Goal: Information Seeking & Learning: Learn about a topic

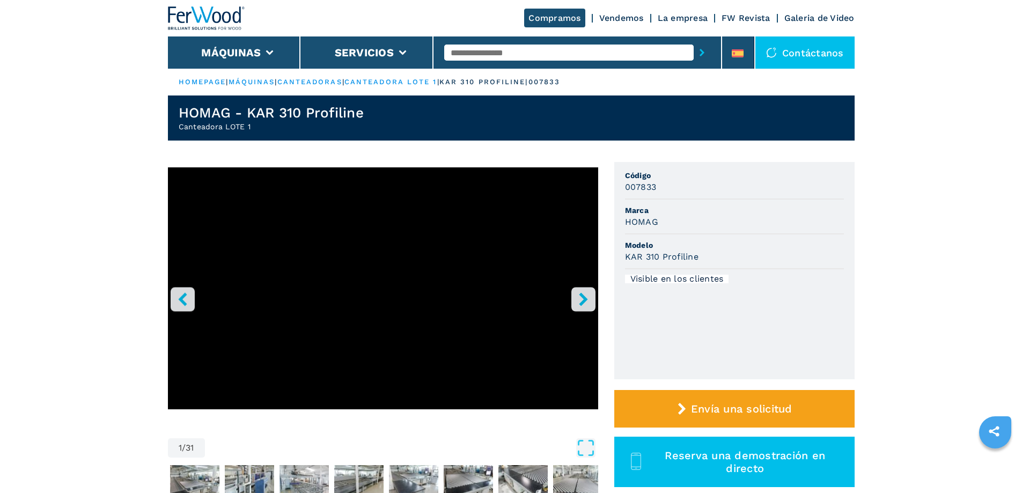
click at [580, 300] on icon "right-button" at bounding box center [583, 298] width 13 height 13
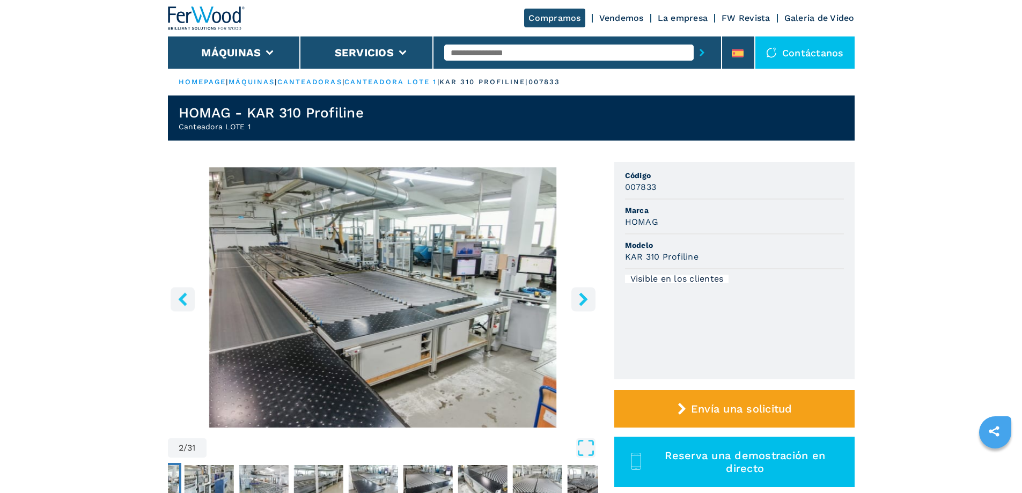
click at [580, 301] on icon "right-button" at bounding box center [583, 298] width 13 height 13
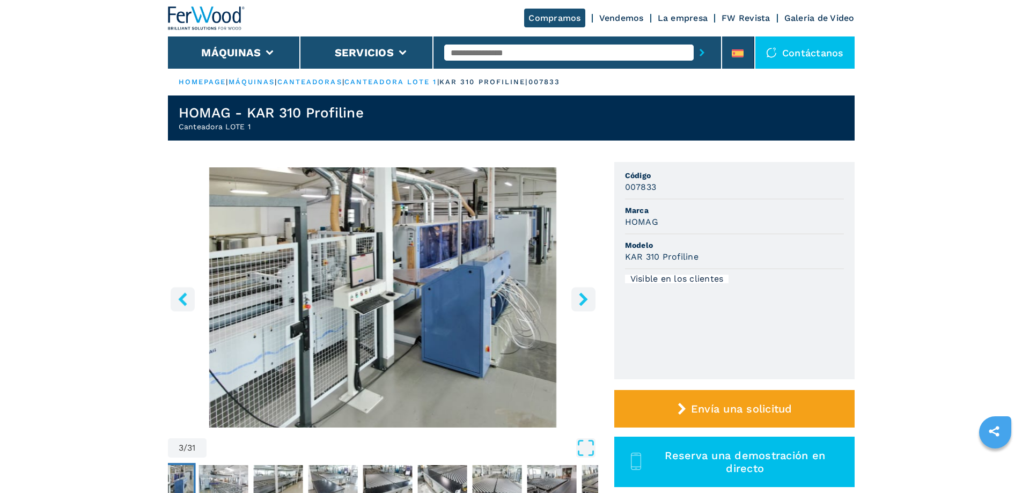
click at [582, 300] on icon "right-button" at bounding box center [583, 298] width 9 height 13
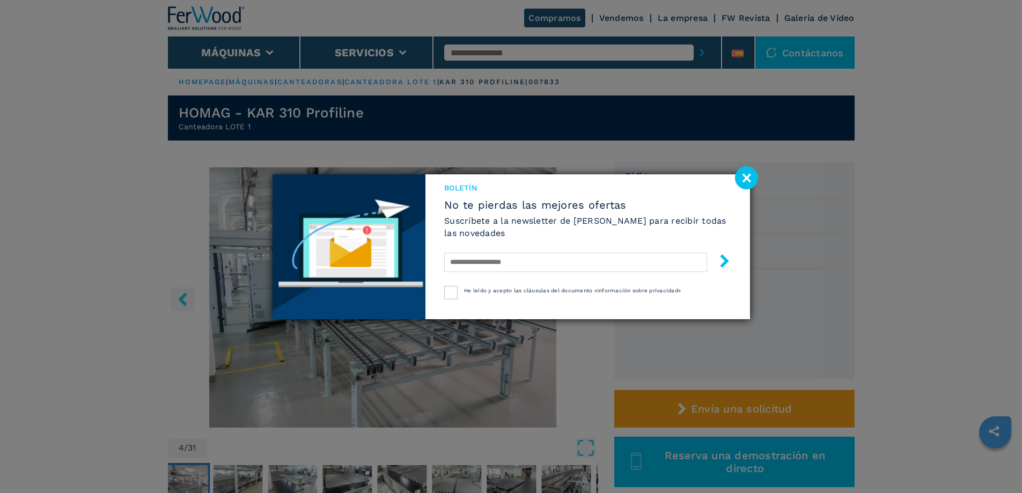
click at [746, 177] on image at bounding box center [746, 177] width 23 height 23
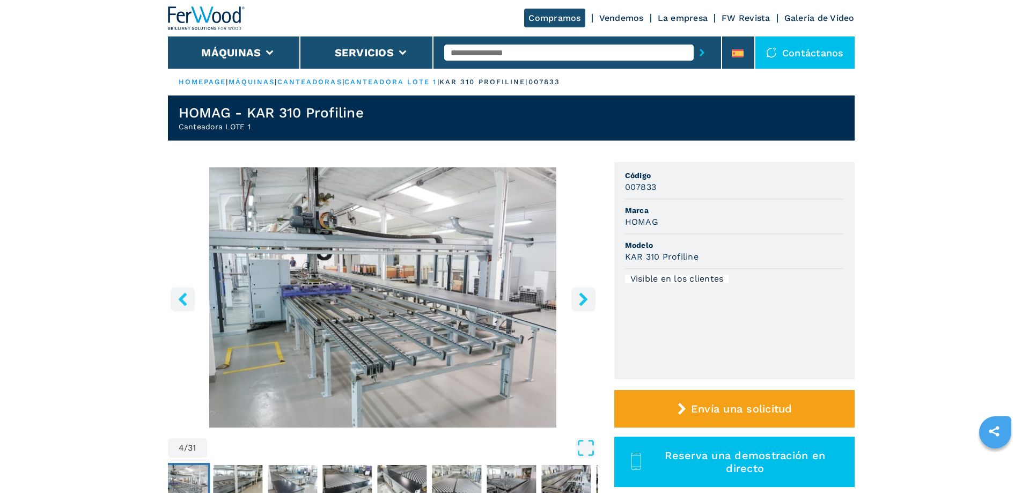
click at [582, 302] on icon "right-button" at bounding box center [583, 298] width 9 height 13
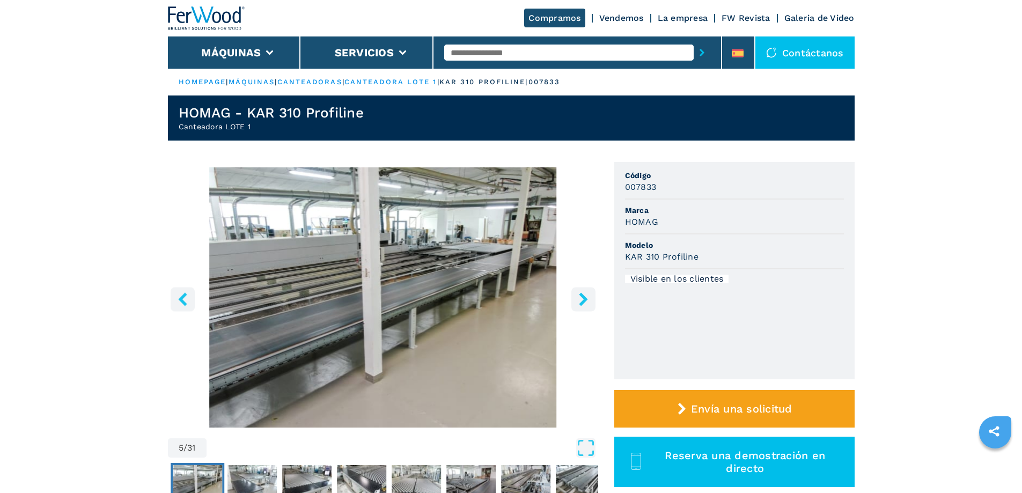
click at [582, 302] on icon "right-button" at bounding box center [583, 298] width 9 height 13
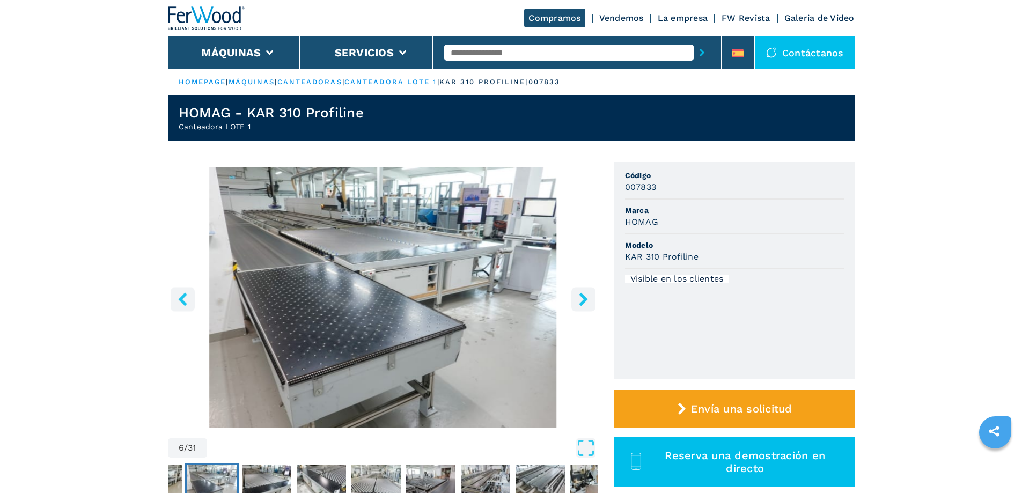
click at [582, 302] on icon "right-button" at bounding box center [583, 298] width 9 height 13
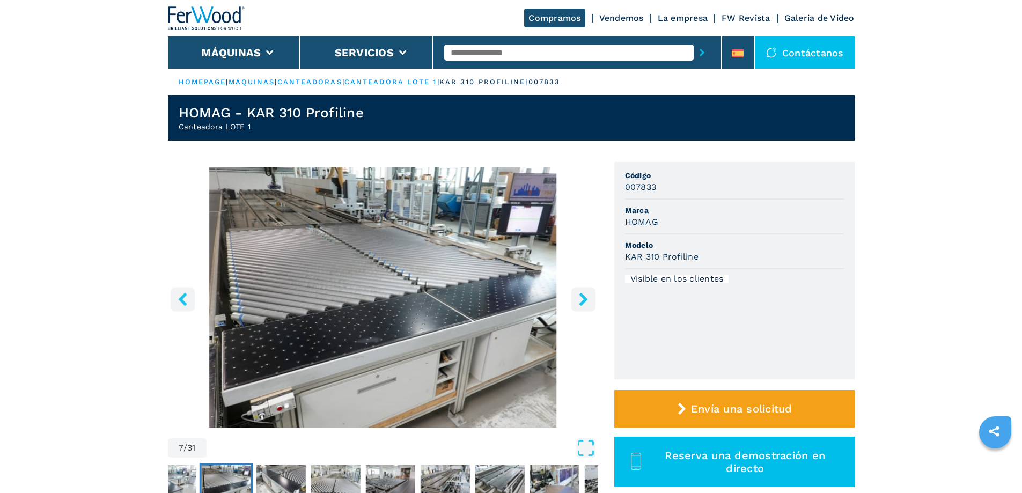
click at [581, 302] on icon "right-button" at bounding box center [583, 298] width 9 height 13
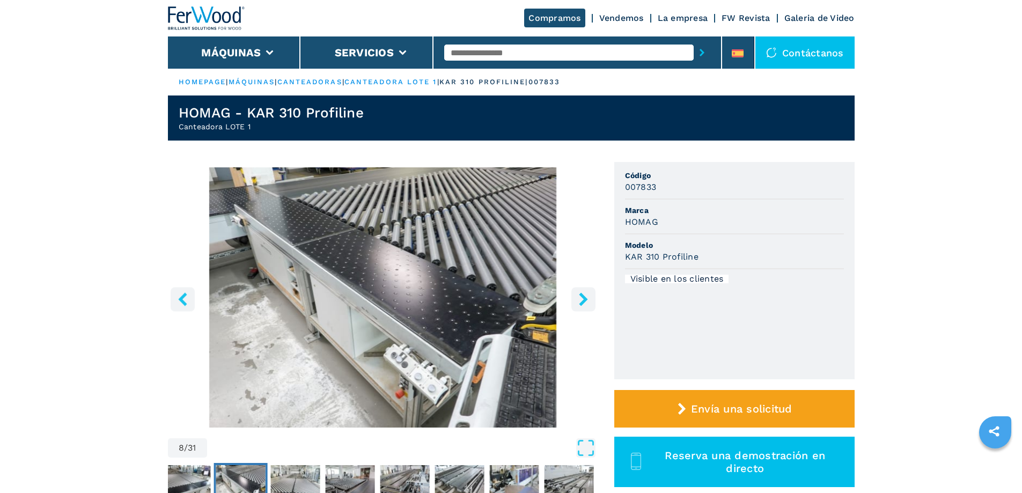
click at [581, 302] on icon "right-button" at bounding box center [583, 298] width 9 height 13
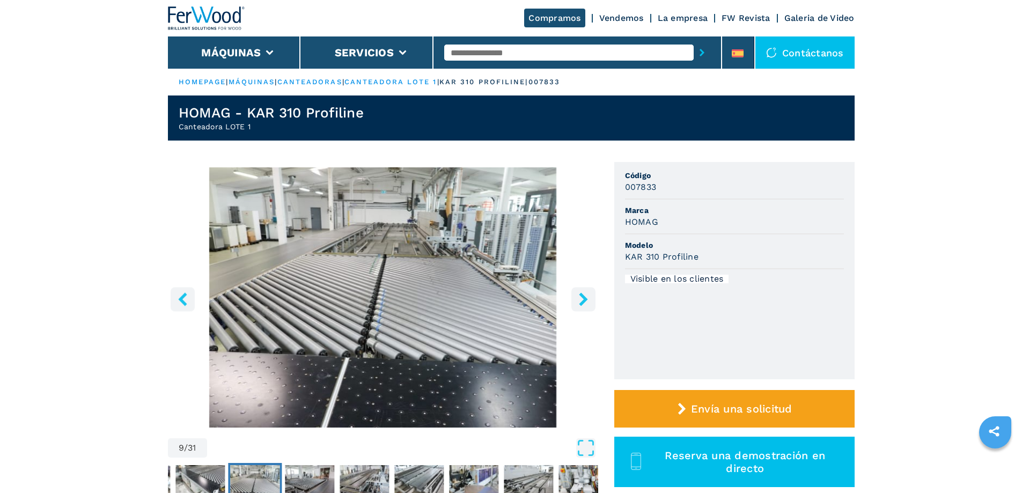
click at [581, 302] on icon "right-button" at bounding box center [583, 298] width 9 height 13
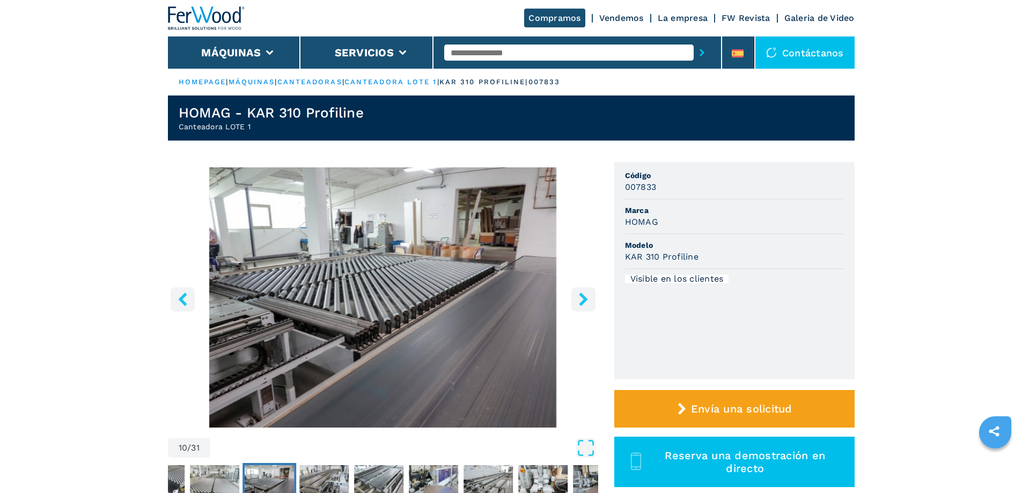
click at [581, 302] on icon "right-button" at bounding box center [583, 298] width 9 height 13
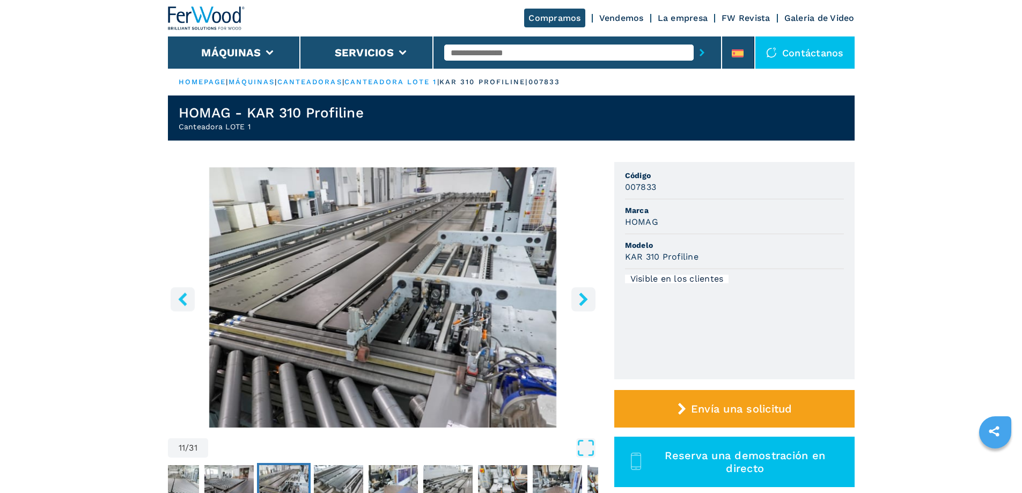
click at [581, 302] on icon "right-button" at bounding box center [583, 298] width 9 height 13
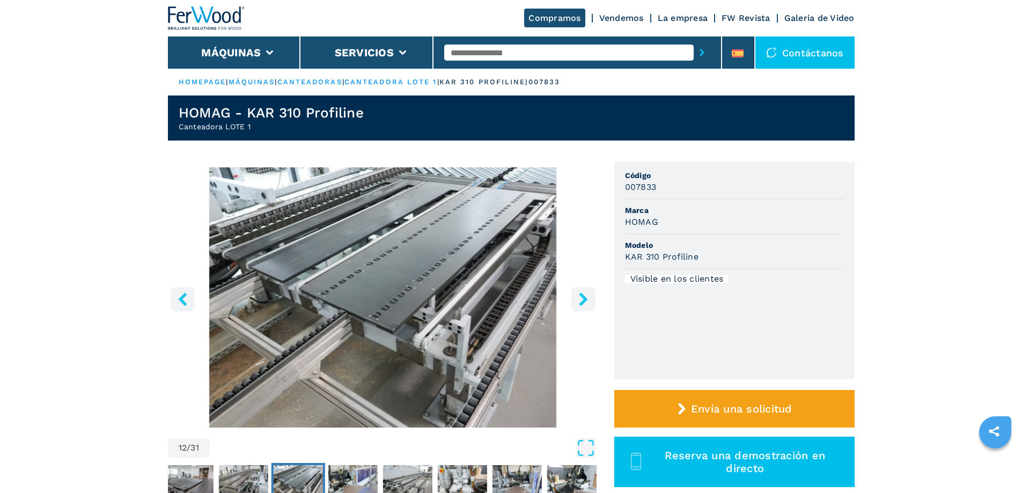
click at [581, 302] on icon "right-button" at bounding box center [583, 298] width 9 height 13
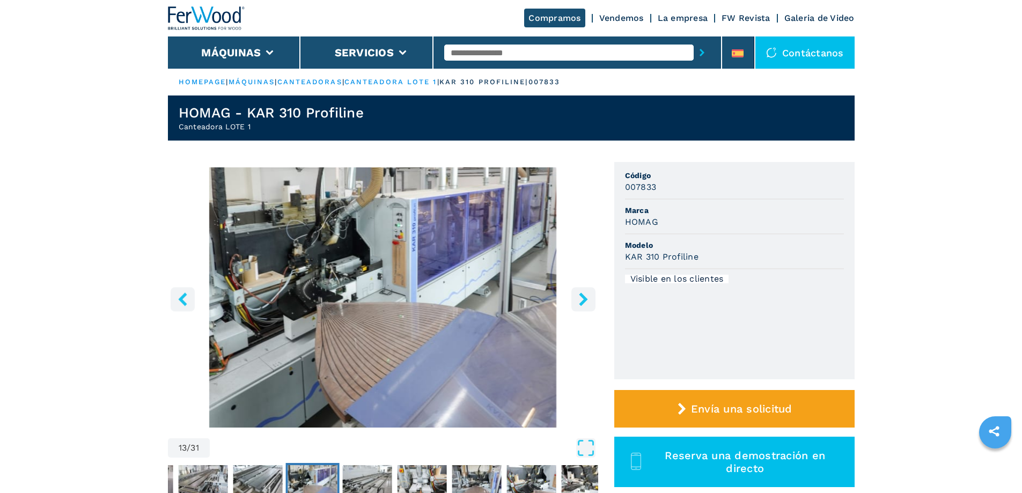
click at [581, 302] on icon "right-button" at bounding box center [583, 298] width 9 height 13
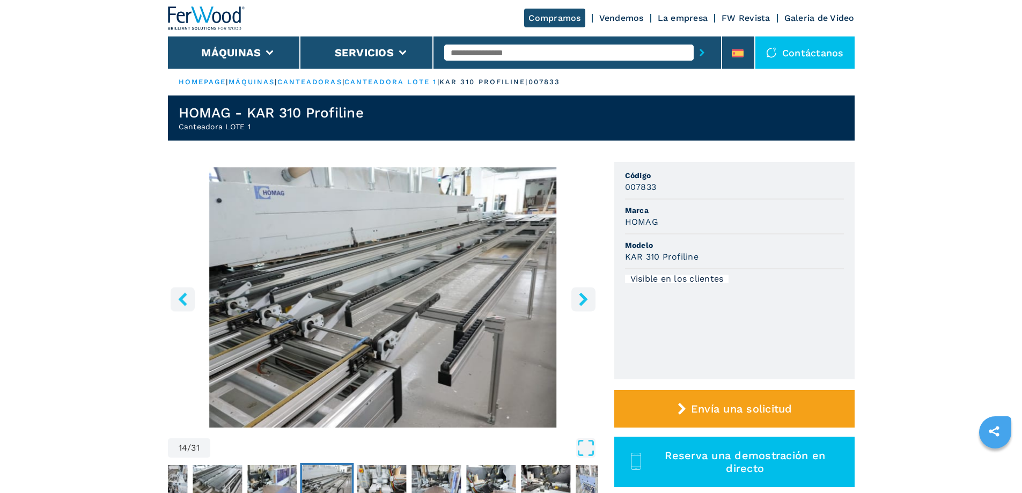
click at [581, 302] on icon "right-button" at bounding box center [583, 298] width 9 height 13
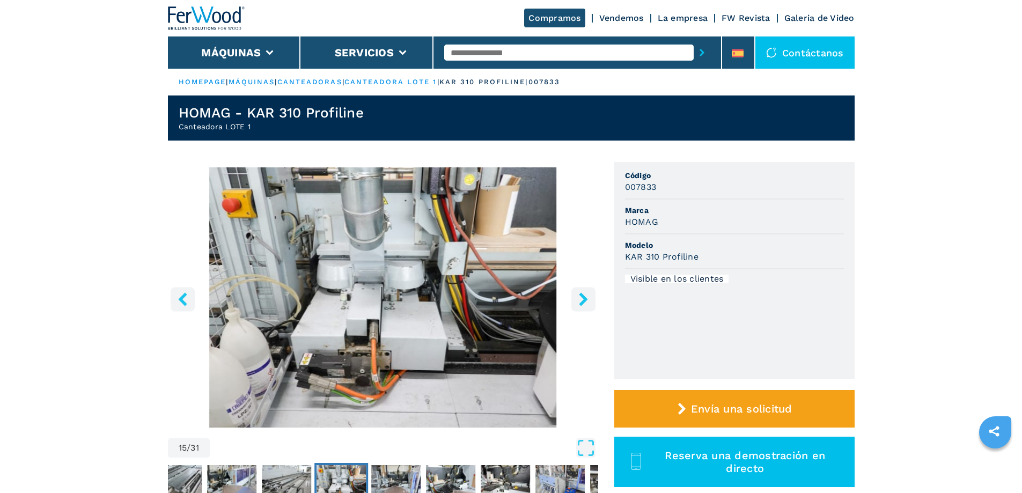
click at [581, 302] on icon "right-button" at bounding box center [583, 298] width 9 height 13
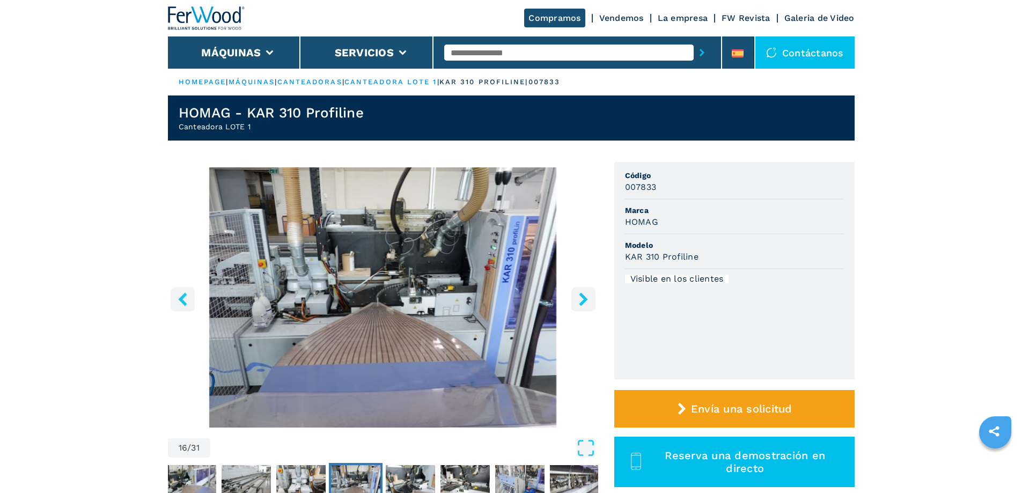
click at [581, 302] on icon "right-button" at bounding box center [583, 298] width 9 height 13
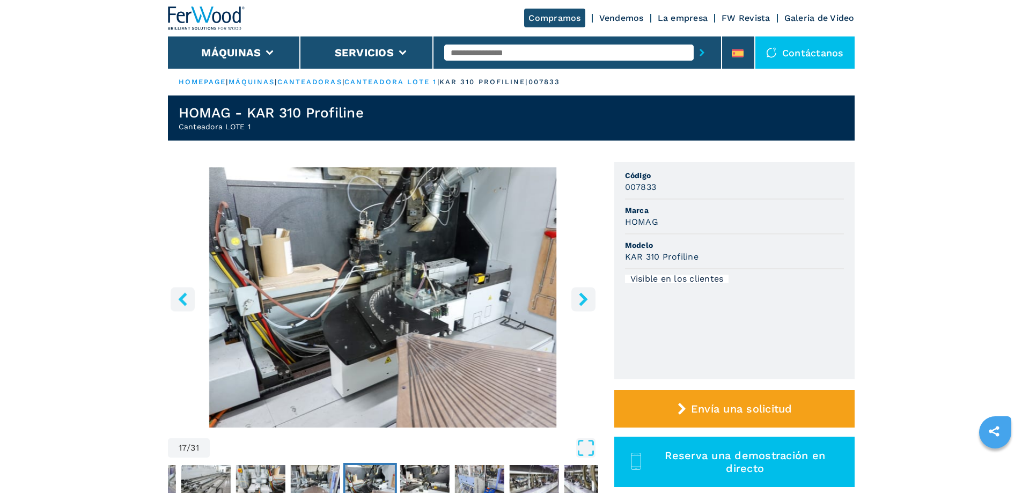
click at [581, 302] on icon "right-button" at bounding box center [583, 298] width 9 height 13
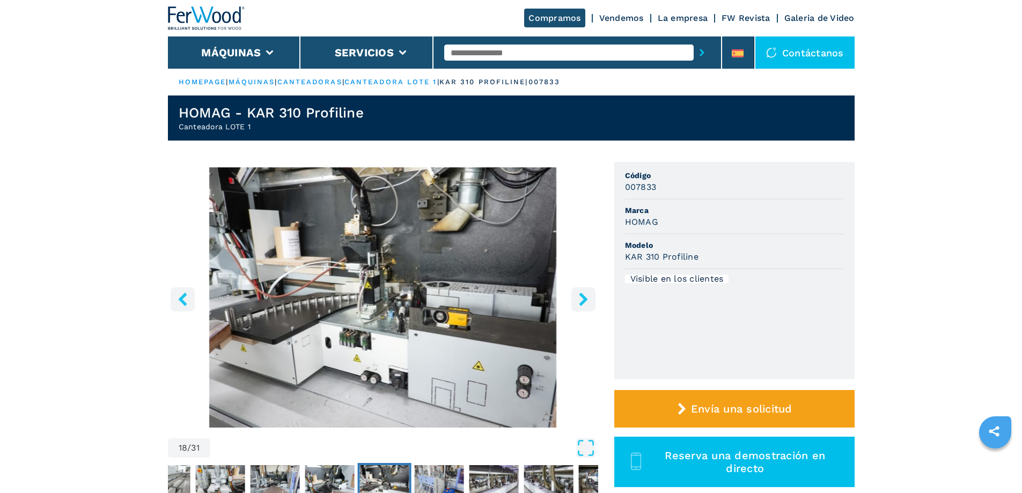
click at [581, 302] on icon "right-button" at bounding box center [583, 298] width 9 height 13
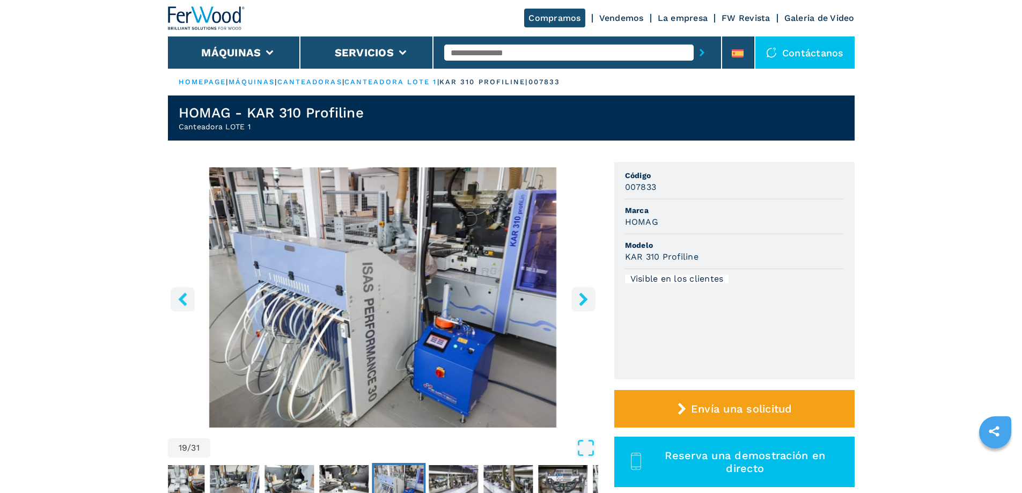
click at [581, 302] on icon "right-button" at bounding box center [583, 298] width 9 height 13
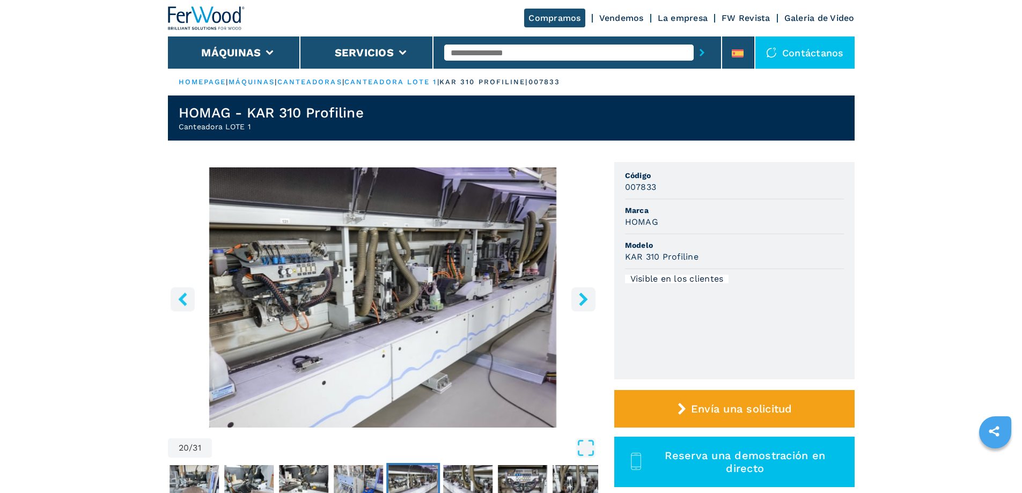
click at [581, 304] on icon "right-button" at bounding box center [583, 298] width 9 height 13
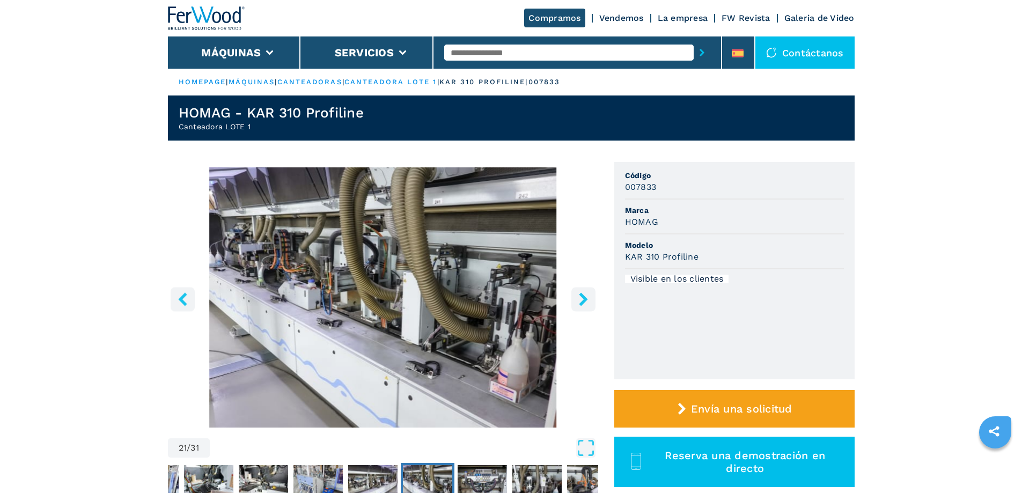
click at [581, 304] on icon "right-button" at bounding box center [583, 298] width 9 height 13
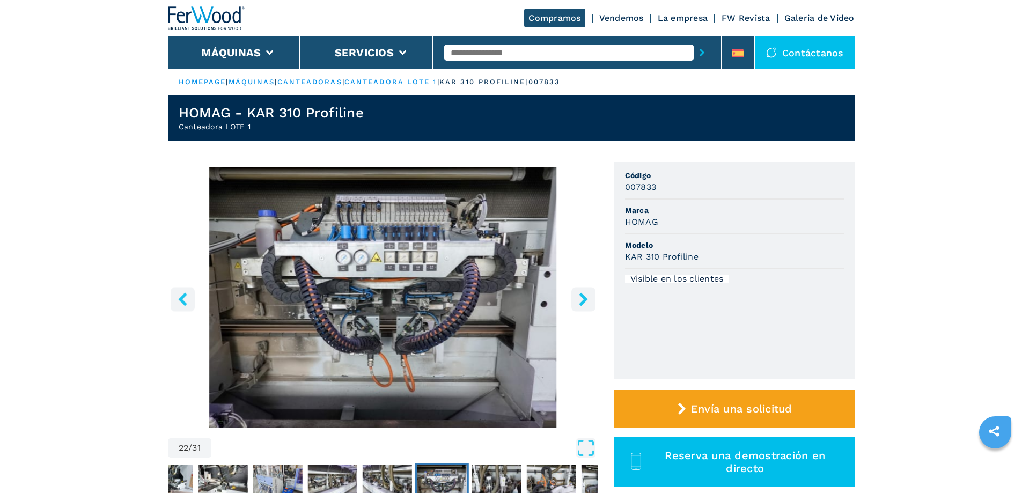
click at [581, 304] on icon "right-button" at bounding box center [583, 298] width 9 height 13
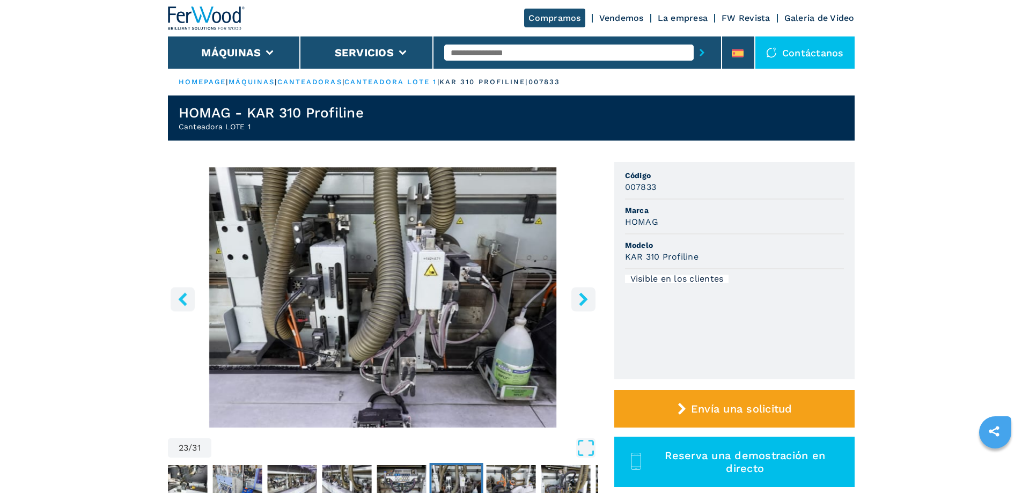
click at [580, 306] on icon "right-button" at bounding box center [583, 298] width 13 height 13
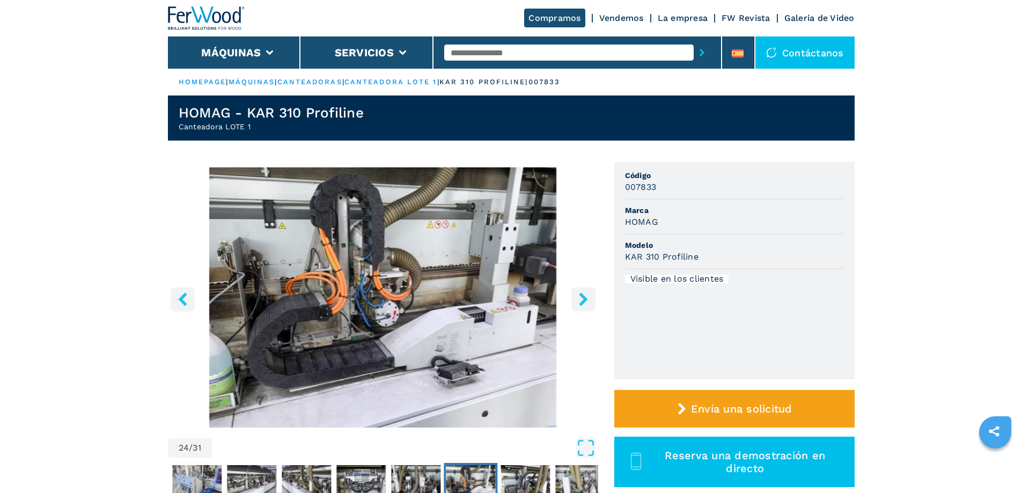
click at [580, 306] on icon "right-button" at bounding box center [583, 298] width 13 height 13
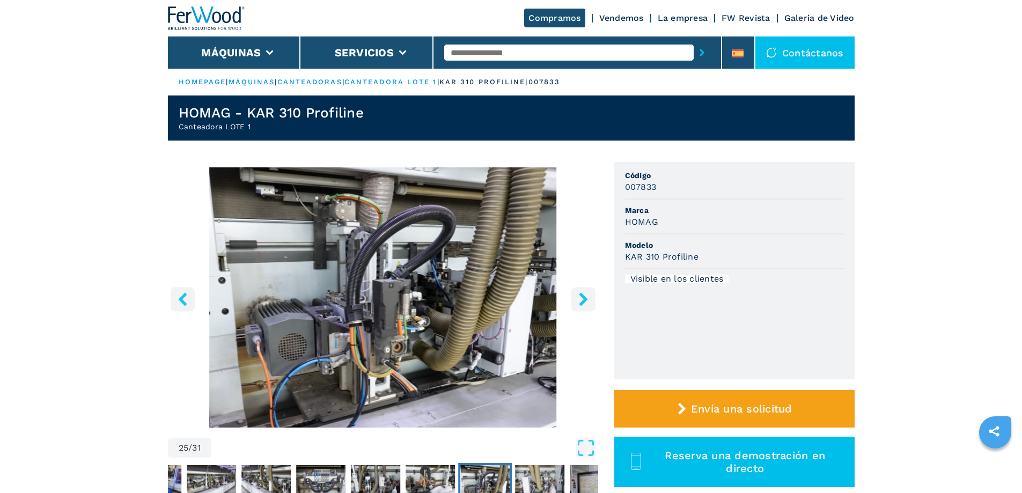
click at [580, 307] on button "right-button" at bounding box center [583, 299] width 24 height 24
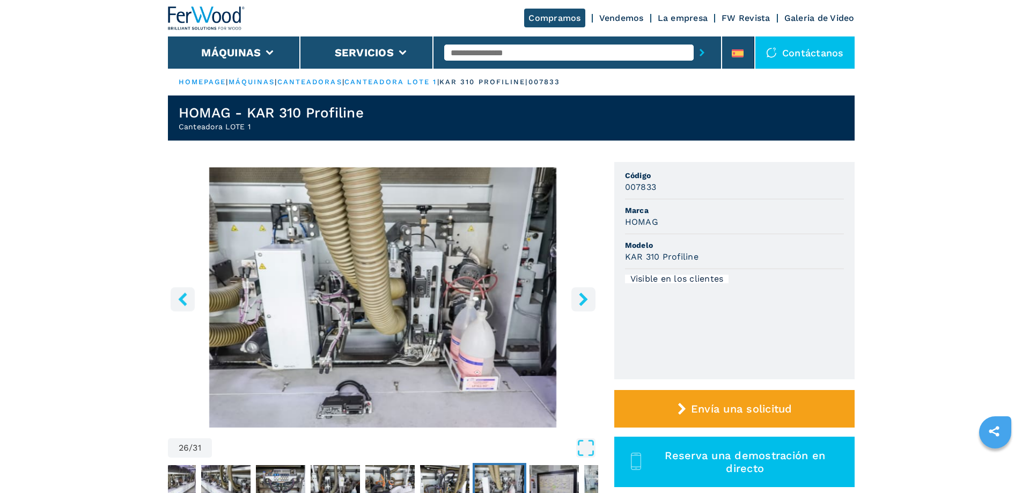
click at [580, 309] on button "right-button" at bounding box center [583, 299] width 24 height 24
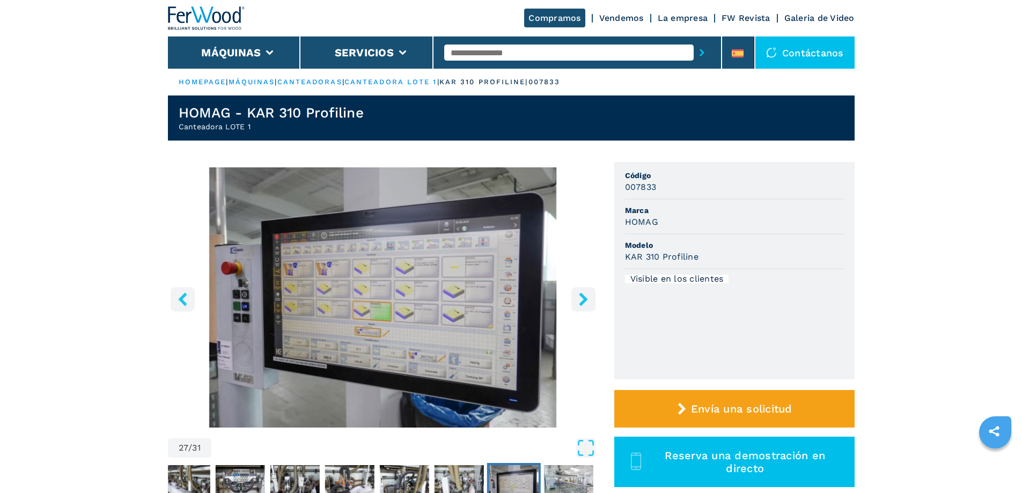
click at [586, 300] on icon "right-button" at bounding box center [583, 298] width 9 height 13
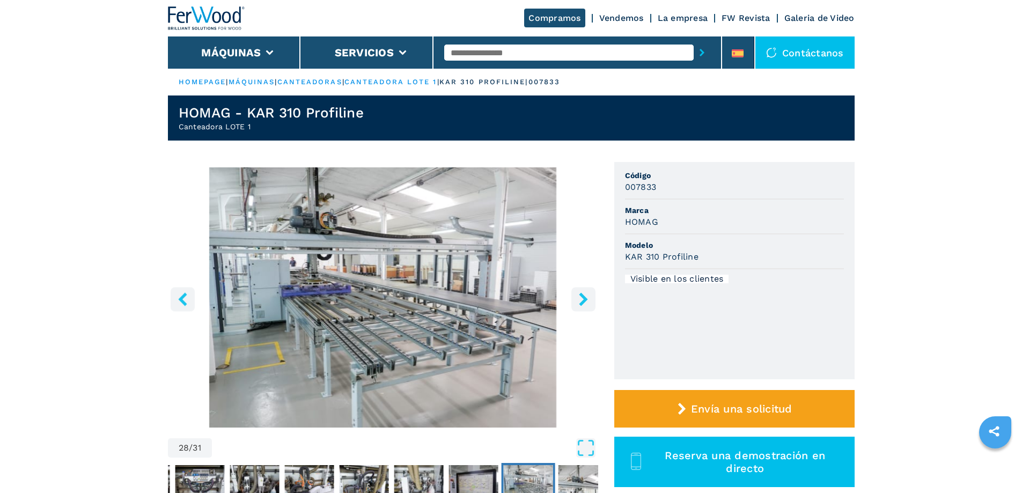
click at [231, 29] on img at bounding box center [206, 18] width 77 height 24
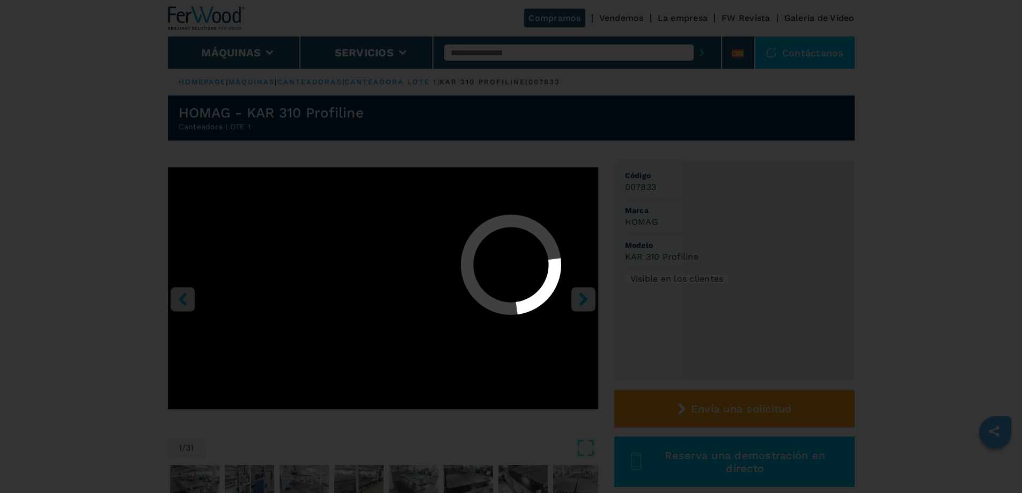
click at [230, 43] on div at bounding box center [511, 246] width 1022 height 493
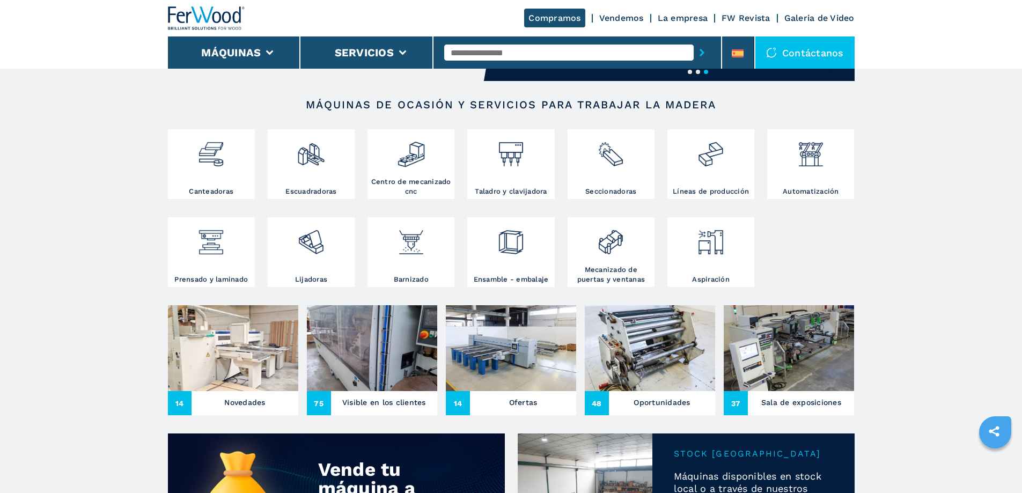
scroll to position [161, 0]
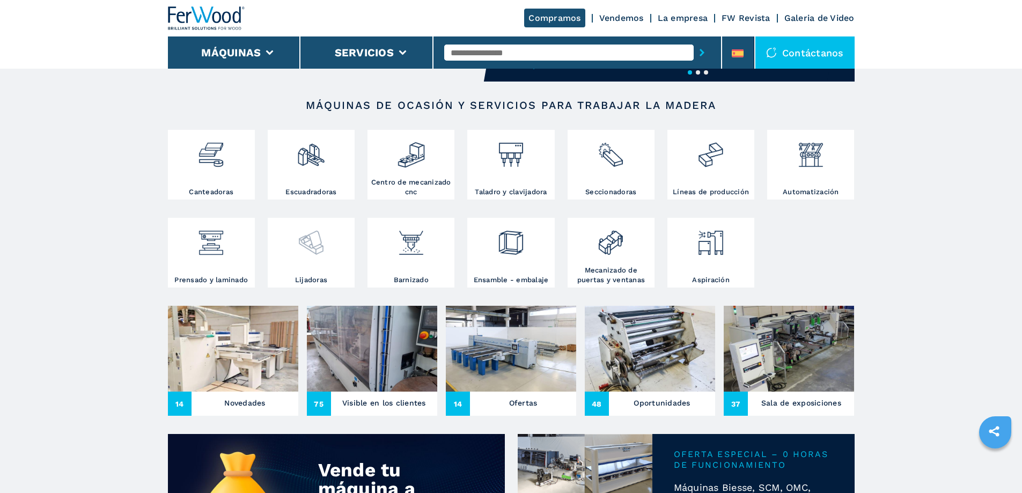
click at [320, 274] on div at bounding box center [311, 247] width 82 height 55
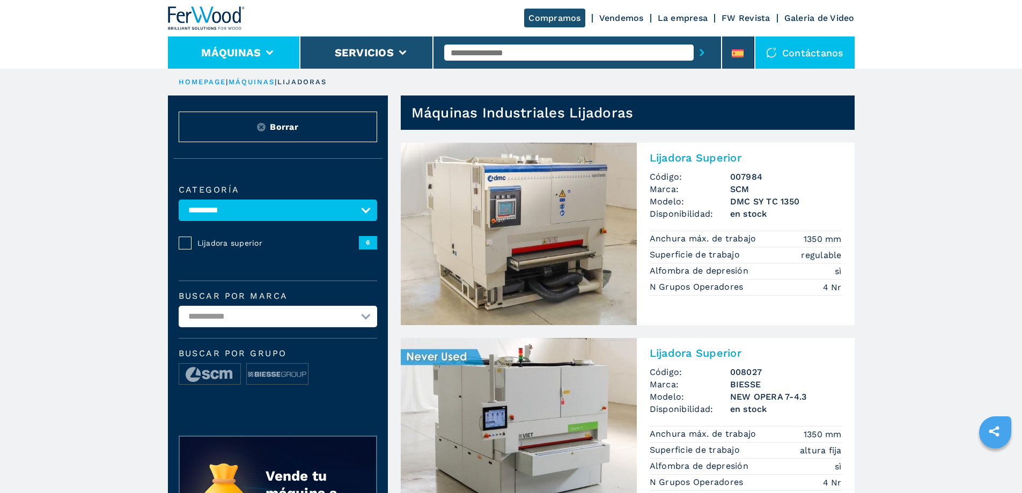
click at [225, 58] on button "Máquinas" at bounding box center [231, 52] width 60 height 13
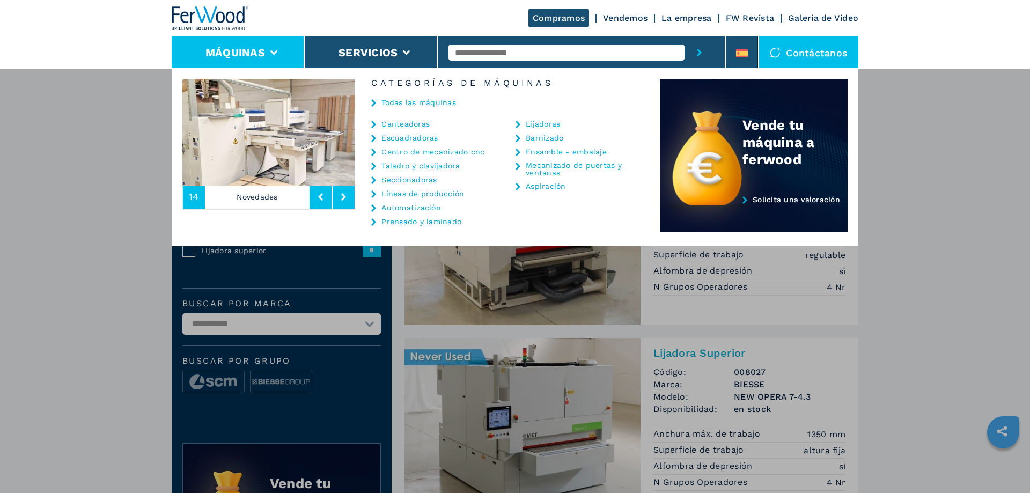
click at [282, 47] on li "Máquinas" at bounding box center [238, 52] width 133 height 32
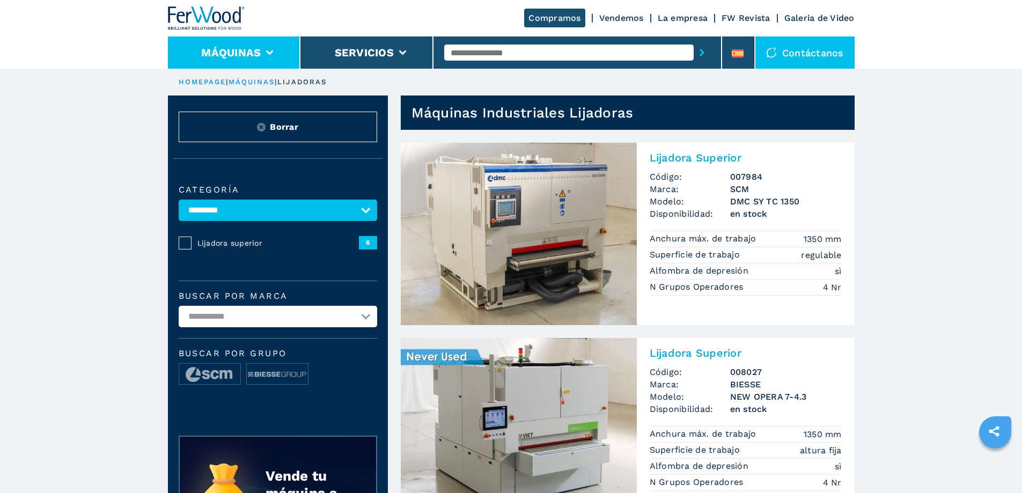
click at [282, 47] on li "Máquinas" at bounding box center [234, 52] width 133 height 32
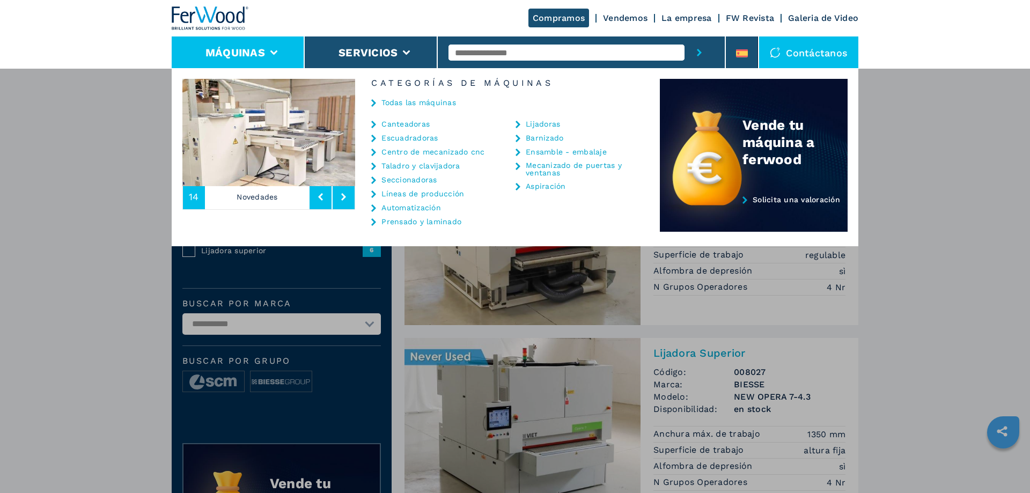
click at [534, 169] on link "Mecanizado de puertas y ventanas" at bounding box center [579, 168] width 107 height 15
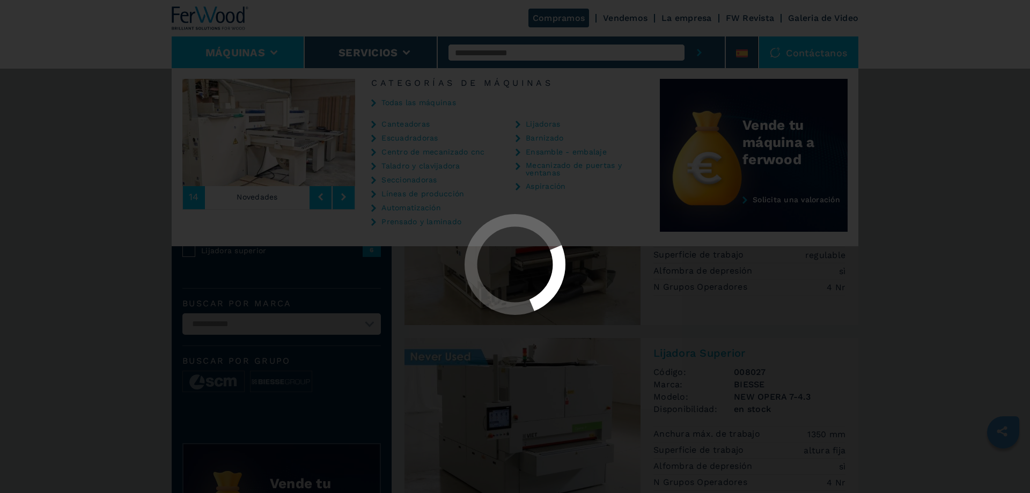
select select "**********"
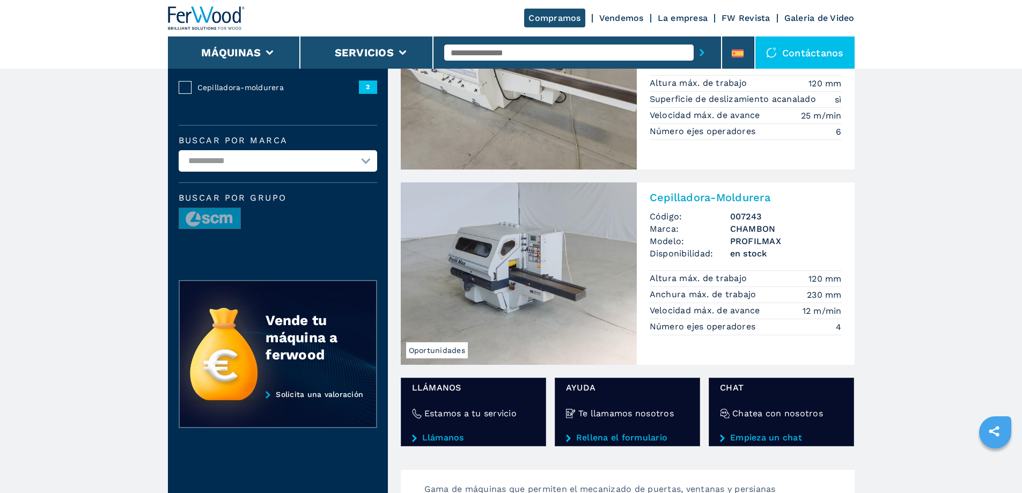
scroll to position [161, 0]
